Goal: Find specific page/section: Find specific page/section

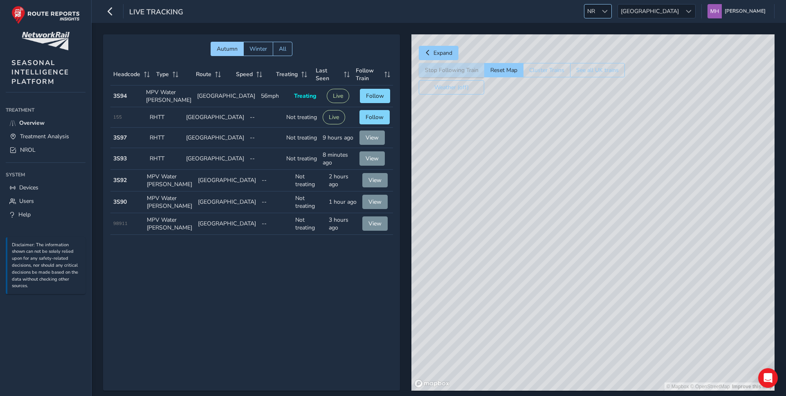
click at [612, 7] on div at bounding box center [605, 12] width 14 height 14
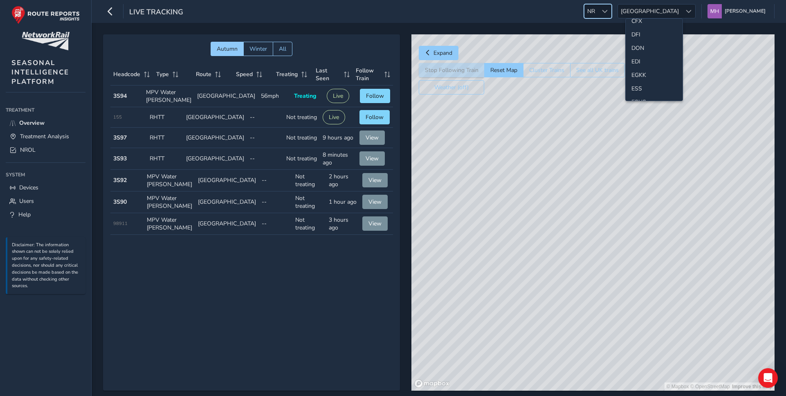
scroll to position [76, 0]
click at [638, 89] on li "ESS" at bounding box center [654, 88] width 57 height 14
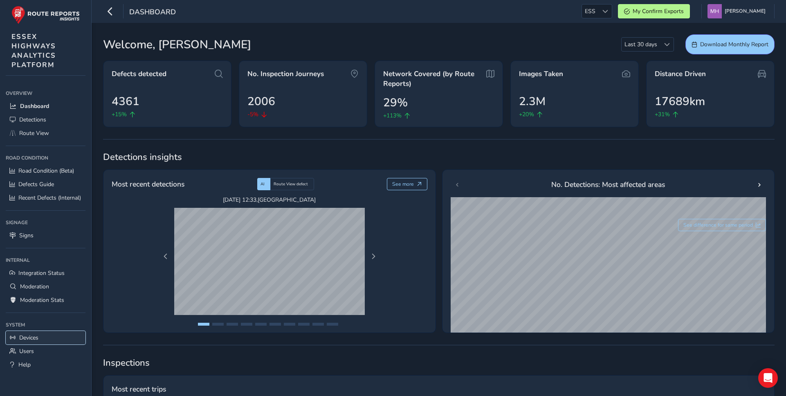
click at [29, 337] on span "Devices" at bounding box center [28, 338] width 19 height 8
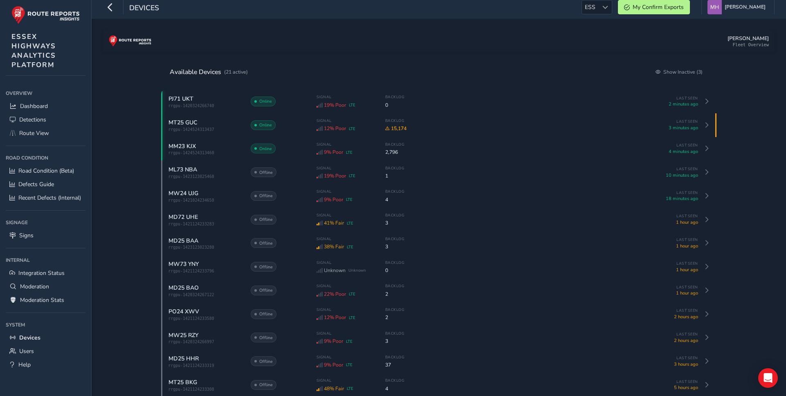
scroll to position [5, 0]
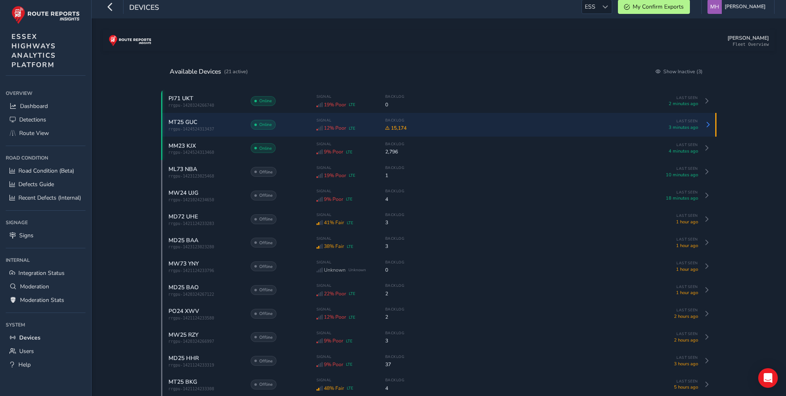
click at [244, 131] on div "MT25 GUC rrgpu-1424524313437 Online Signal 12% Poor LTE Backlog 15,174 Last See…" at bounding box center [434, 125] width 530 height 14
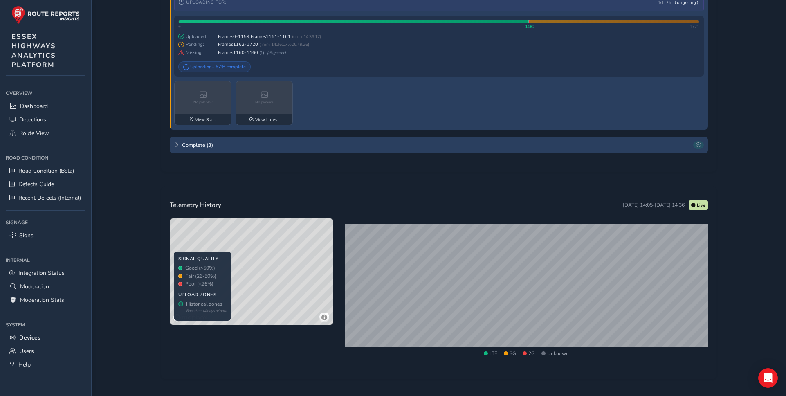
scroll to position [1448, 0]
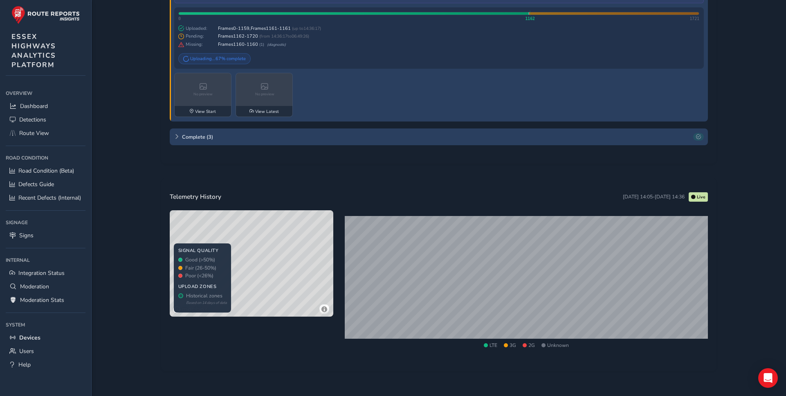
drag, startPoint x: 257, startPoint y: 268, endPoint x: 252, endPoint y: 295, distance: 27.8
click at [252, 295] on div "© Mapbox © OpenStreetMap Improve this map © Maxar" at bounding box center [252, 263] width 164 height 106
drag, startPoint x: 269, startPoint y: 248, endPoint x: 284, endPoint y: 210, distance: 41.2
click at [284, 210] on div "Telemetry History Sep 30, 14:05 - Sep 30, 14:36 Live © Mapbox © OpenStreetMap I…" at bounding box center [439, 275] width 538 height 176
drag, startPoint x: 270, startPoint y: 253, endPoint x: 304, endPoint y: 225, distance: 43.6
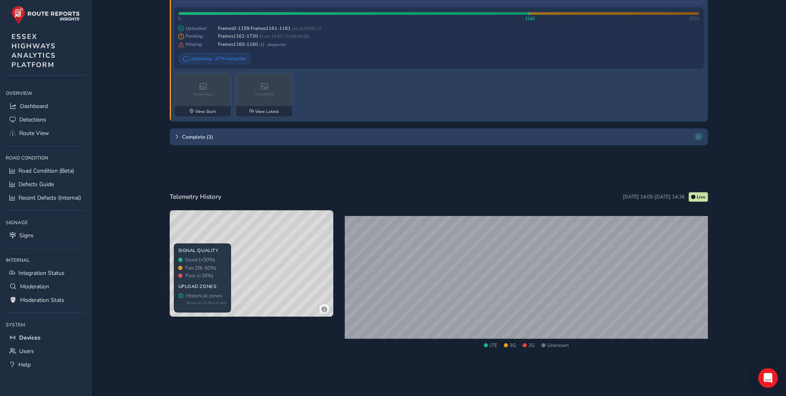
click at [304, 225] on div "© Mapbox © OpenStreetMap Improve this map © Maxar" at bounding box center [252, 263] width 164 height 106
drag, startPoint x: 297, startPoint y: 238, endPoint x: 273, endPoint y: 273, distance: 42.8
click at [273, 273] on div "© Mapbox © OpenStreetMap Improve this map © Maxar" at bounding box center [252, 263] width 164 height 106
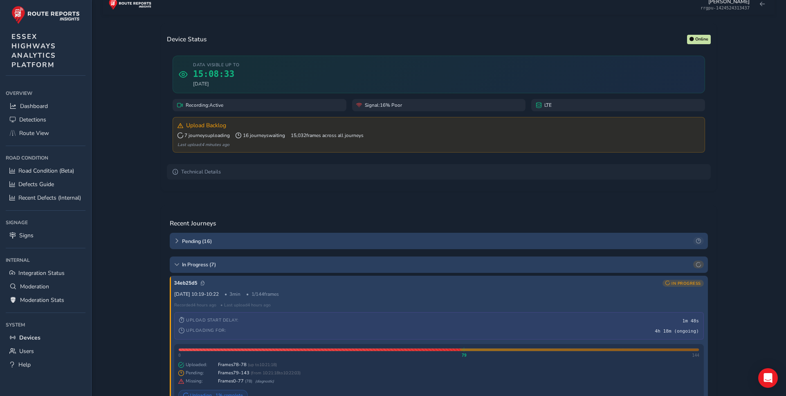
scroll to position [0, 0]
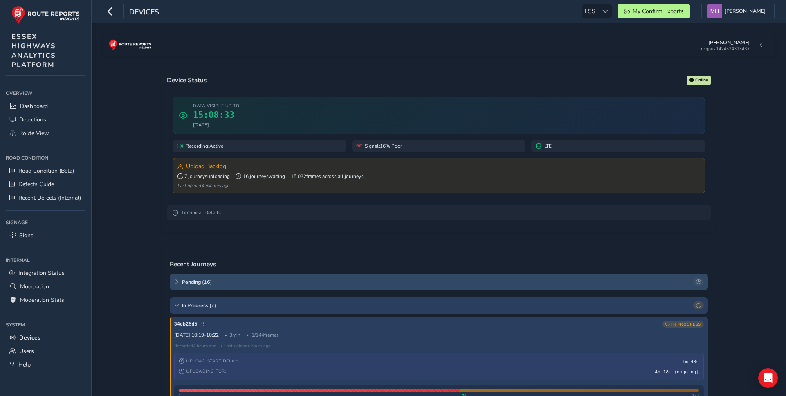
click at [193, 286] on span "Pending ( 16 )" at bounding box center [436, 282] width 509 height 7
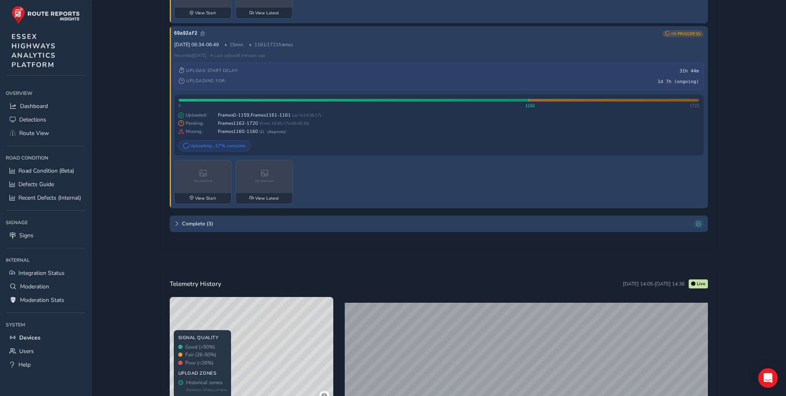
scroll to position [3866, 0]
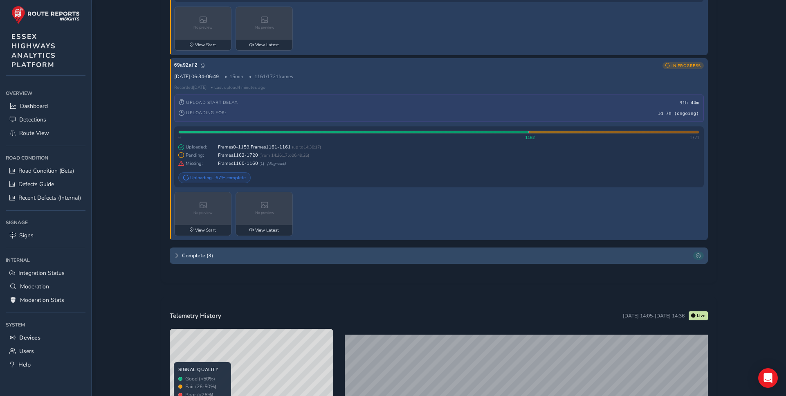
click at [191, 259] on span "Complete ( 3 )" at bounding box center [436, 255] width 509 height 7
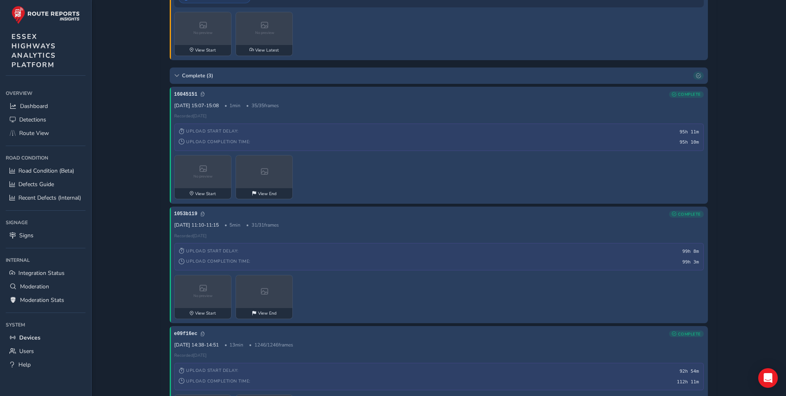
scroll to position [4046, 0]
click at [178, 77] on icon at bounding box center [176, 74] width 5 height 5
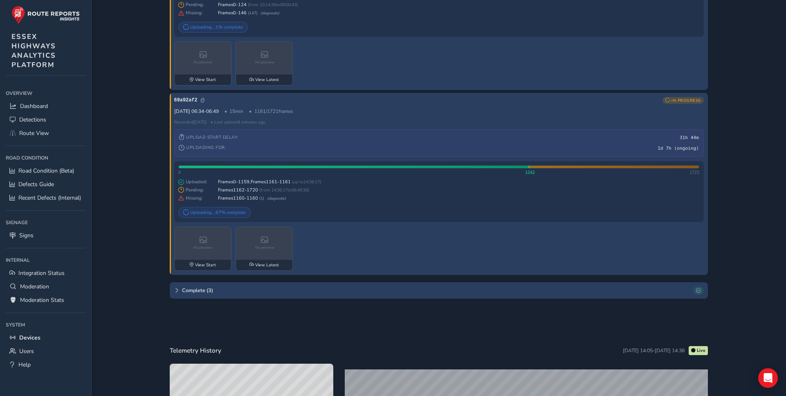
scroll to position [3829, 0]
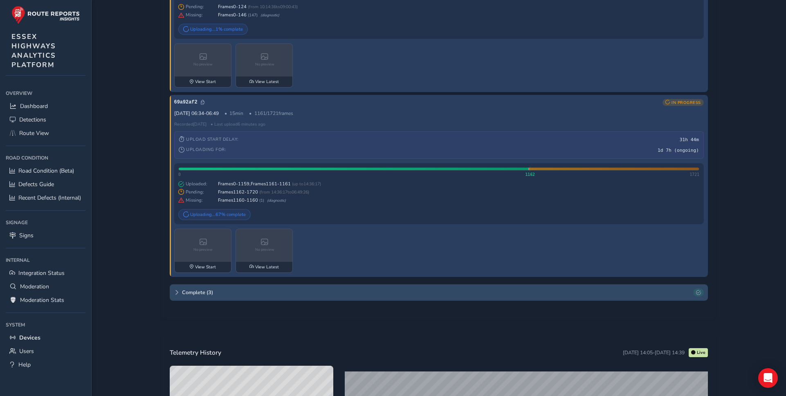
click at [182, 296] on span "Complete ( 3 )" at bounding box center [436, 292] width 509 height 7
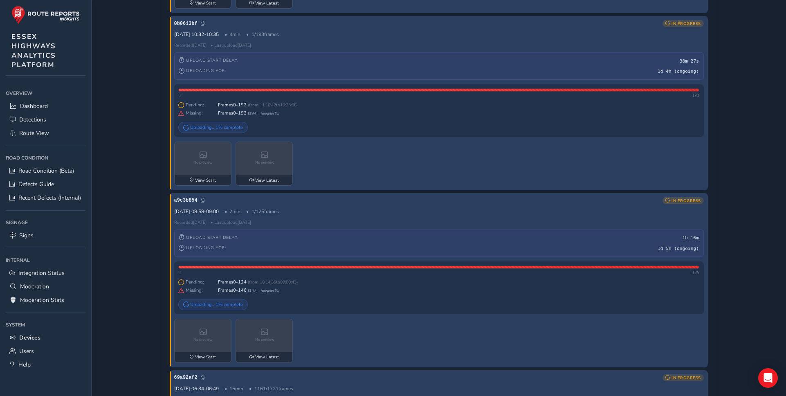
scroll to position [3547, 0]
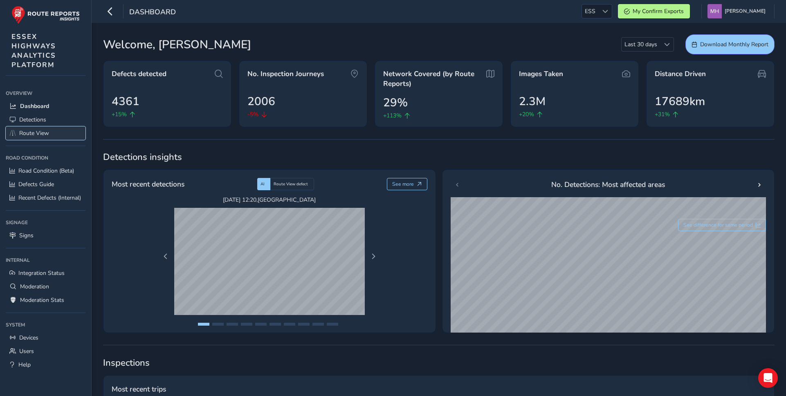
click at [46, 133] on span "Route View" at bounding box center [34, 133] width 30 height 8
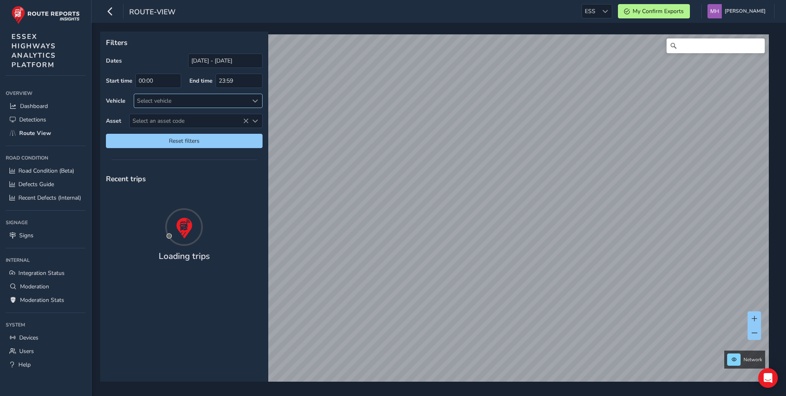
click at [152, 102] on div "Select vehicle" at bounding box center [191, 101] width 115 height 14
type input "mt25"
click at [145, 138] on div at bounding box center [144, 138] width 8 height 8
click at [153, 55] on div "Dates 31/08/2025 - 30/09/2025" at bounding box center [184, 61] width 157 height 14
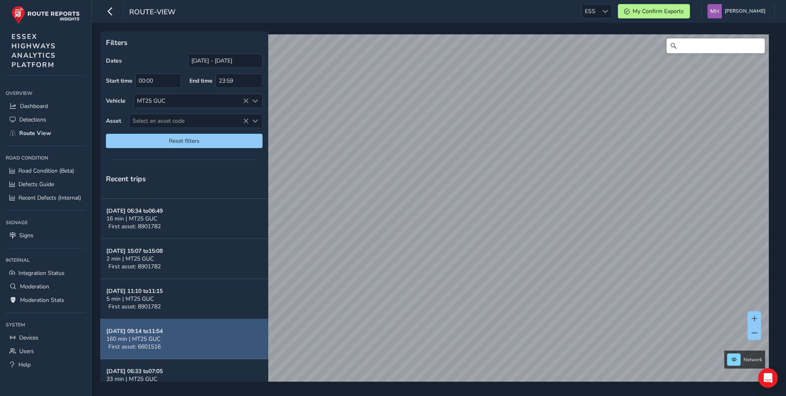
scroll to position [82, 0]
